Goal: Information Seeking & Learning: Learn about a topic

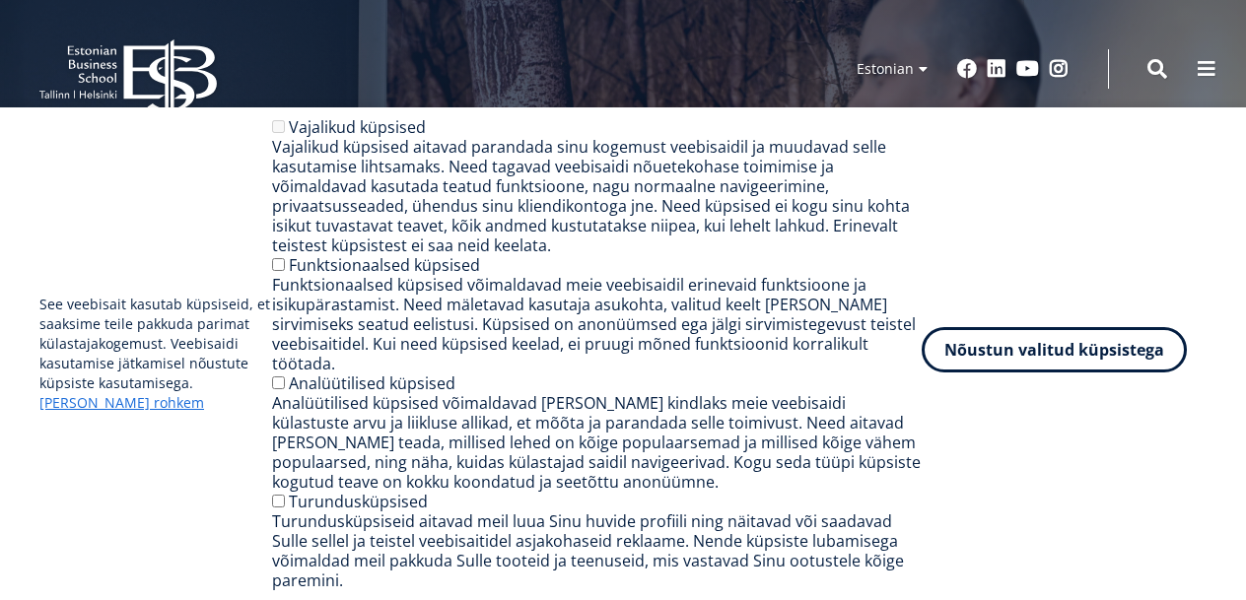
click at [1064, 372] on button "Nõustun valitud küpsistega" at bounding box center [1053, 349] width 265 height 45
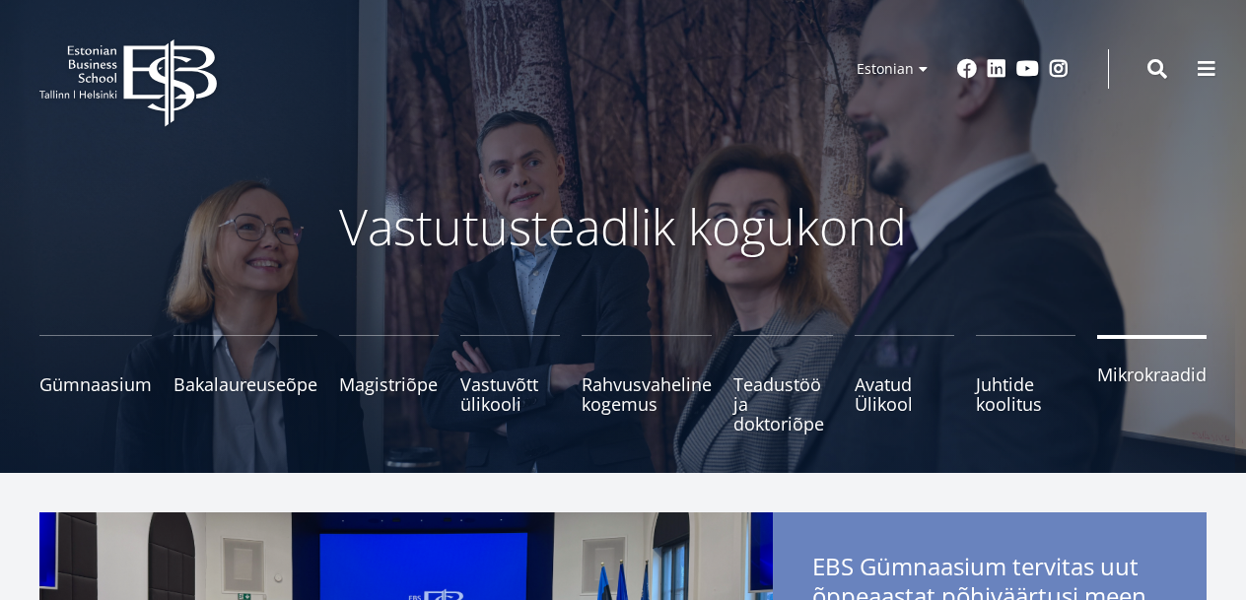
click at [1178, 388] on link "Mikrokraadid" at bounding box center [1151, 384] width 109 height 99
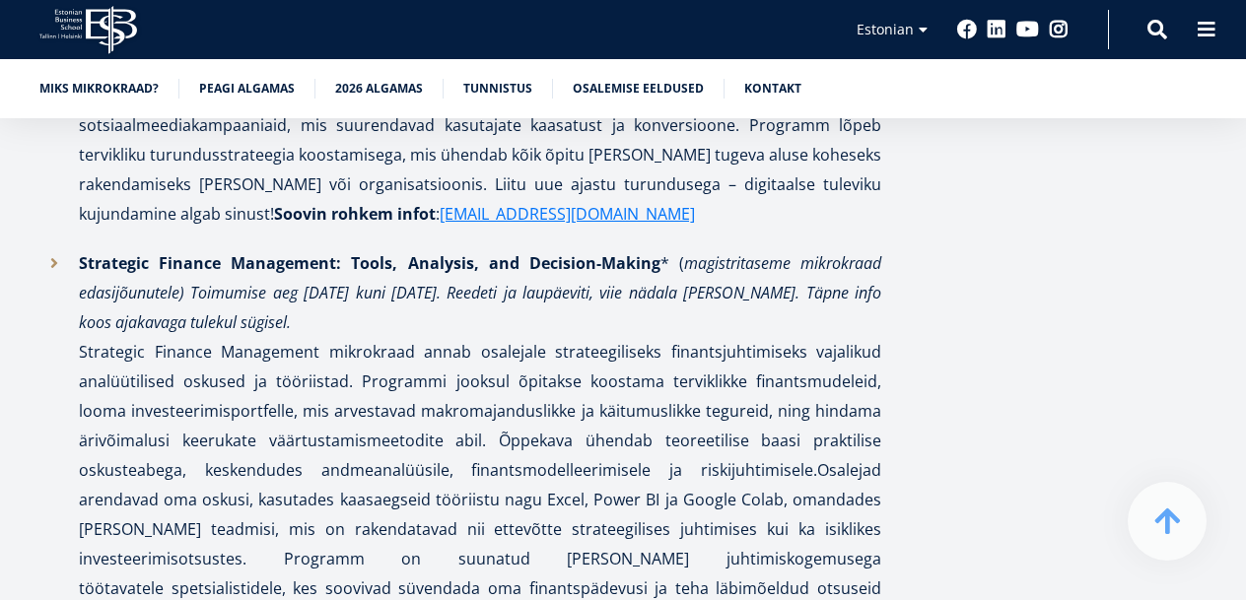
scroll to position [4431, 0]
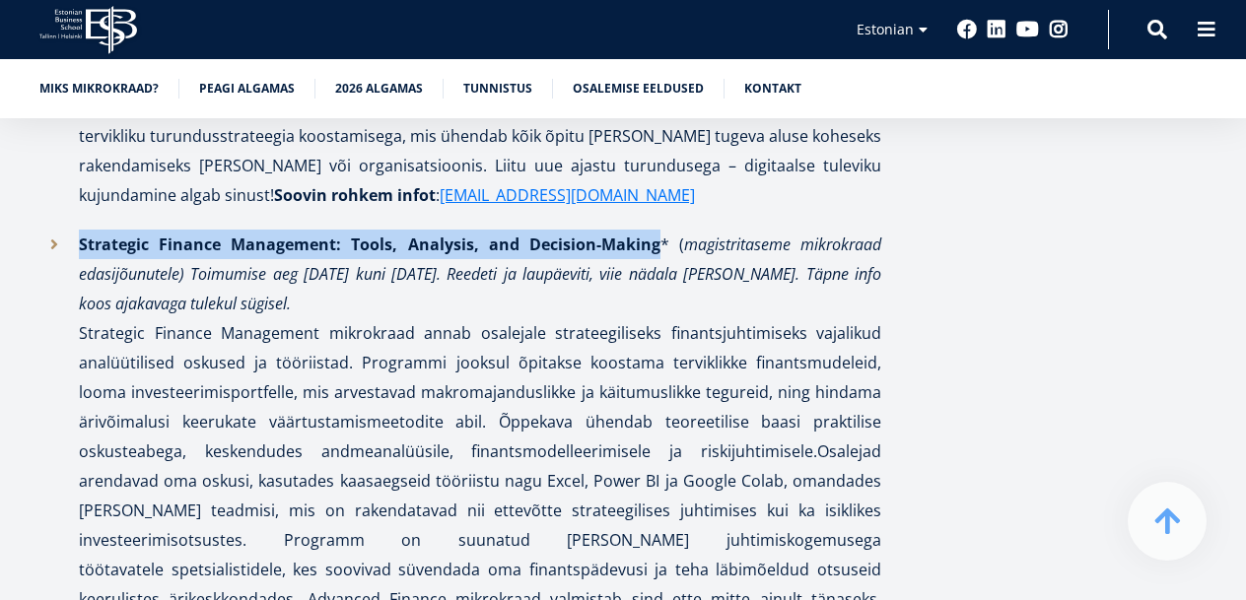
drag, startPoint x: 650, startPoint y: 216, endPoint x: 78, endPoint y: 205, distance: 572.6
click at [77, 230] on li "Strategic Finance Management: Tools, Analysis, and Decision-Making * ( magistri…" at bounding box center [460, 451] width 842 height 443
copy strong "Strategic Finance Management: Tools, Analysis, and Decision-Making"
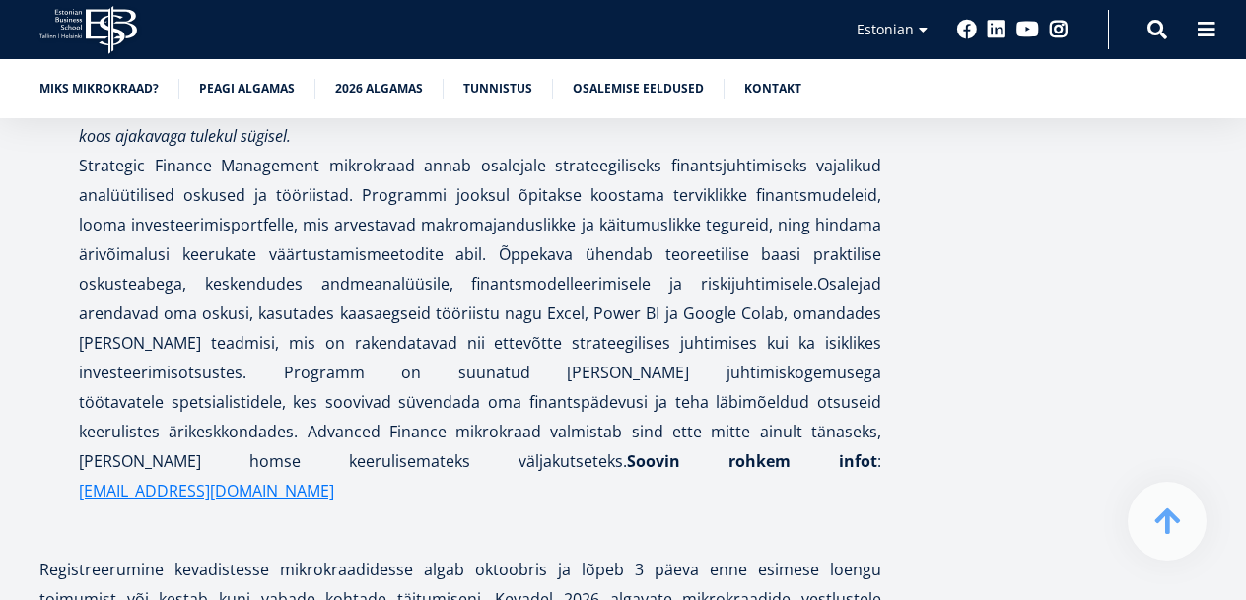
scroll to position [4713, 0]
